Goal: Transaction & Acquisition: Purchase product/service

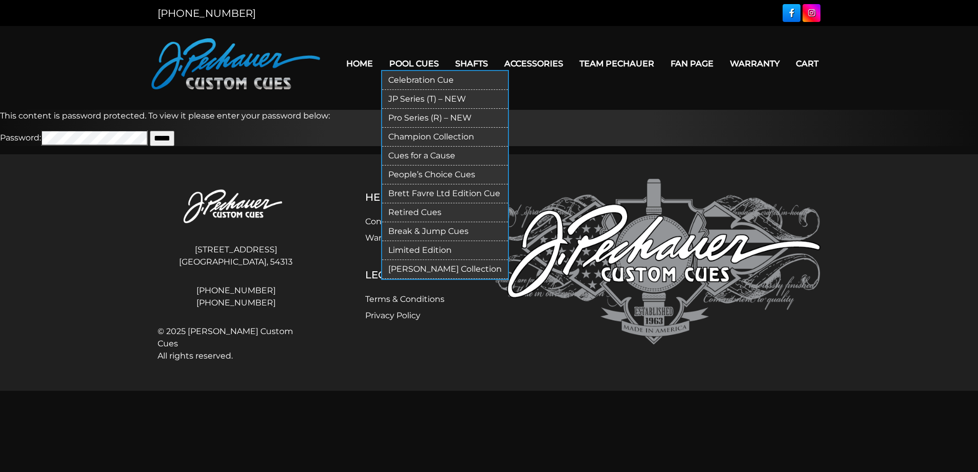
click at [406, 77] on link "Celebration Cue" at bounding box center [445, 80] width 126 height 19
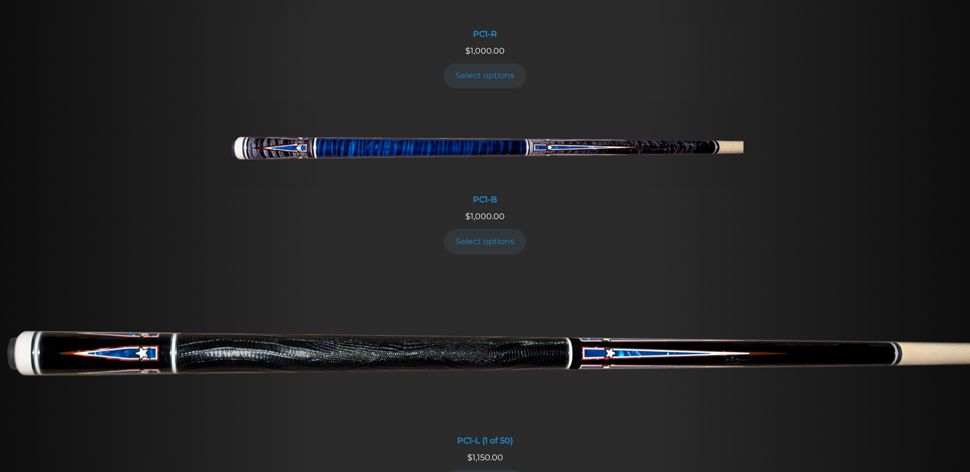
scroll to position [505, 0]
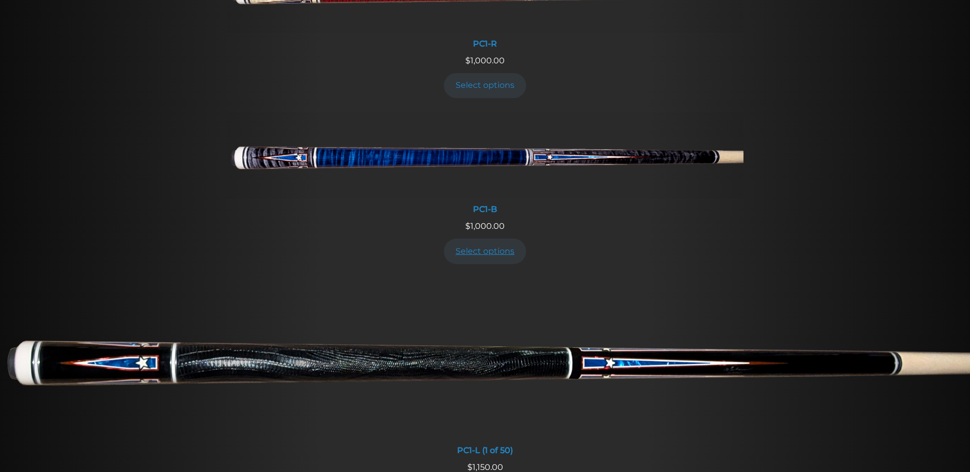
click at [471, 249] on link "Select options" at bounding box center [485, 251] width 83 height 25
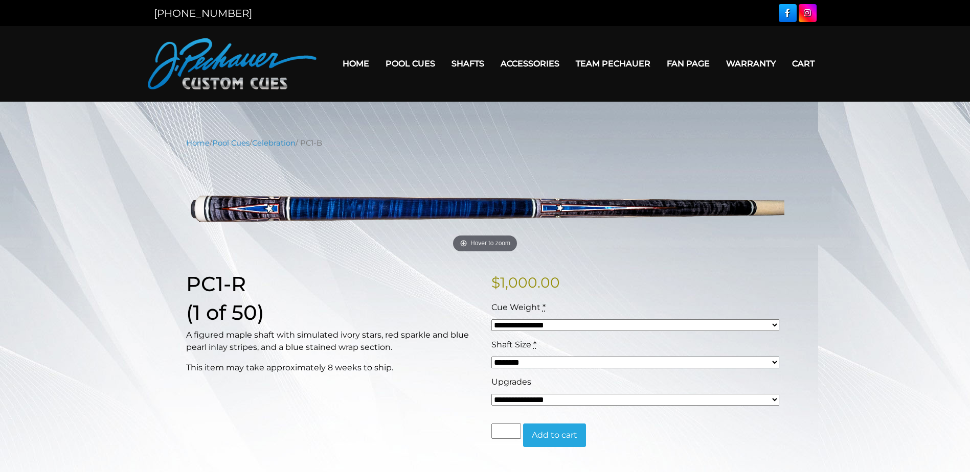
click at [115, 219] on div "**********" at bounding box center [485, 405] width 970 height 534
drag, startPoint x: 187, startPoint y: 283, endPoint x: 241, endPoint y: 282, distance: 54.2
click at [241, 282] on h1 "PC1-R" at bounding box center [332, 284] width 293 height 25
copy h1 "PC1-R"
